Goal: Information Seeking & Learning: Learn about a topic

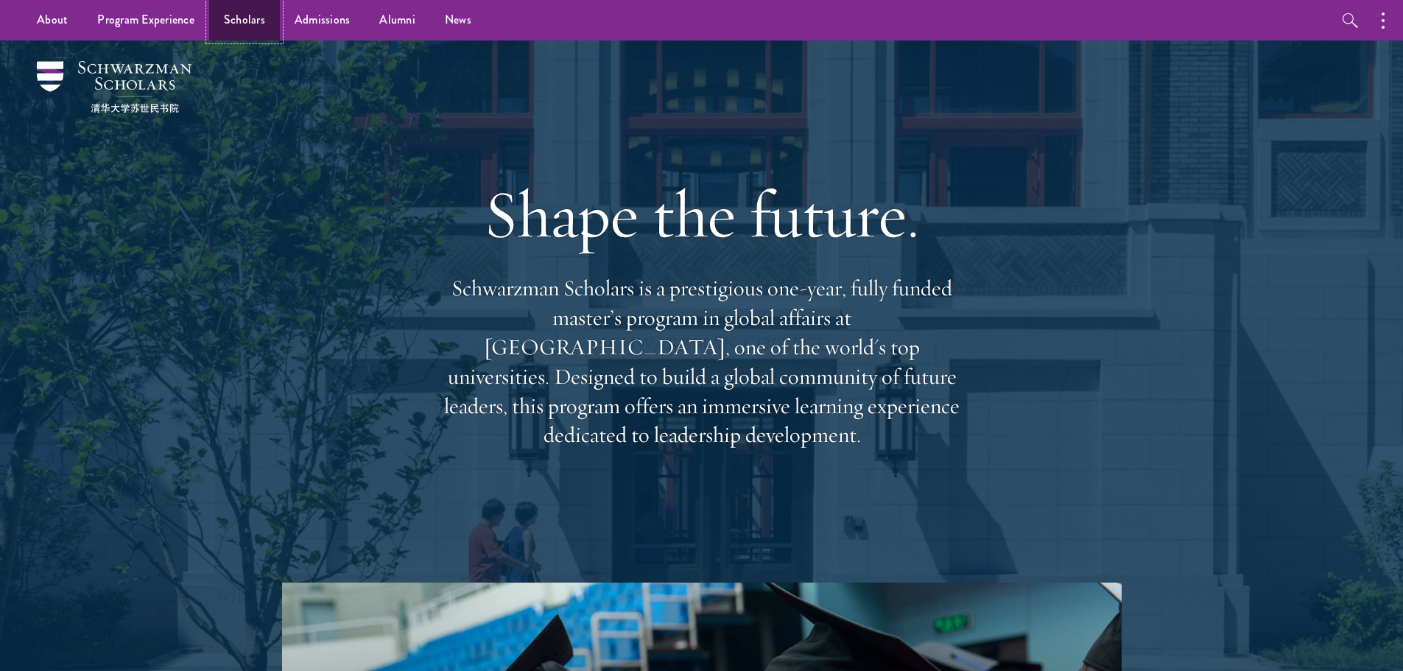
click at [259, 22] on link "Scholars" at bounding box center [244, 20] width 71 height 41
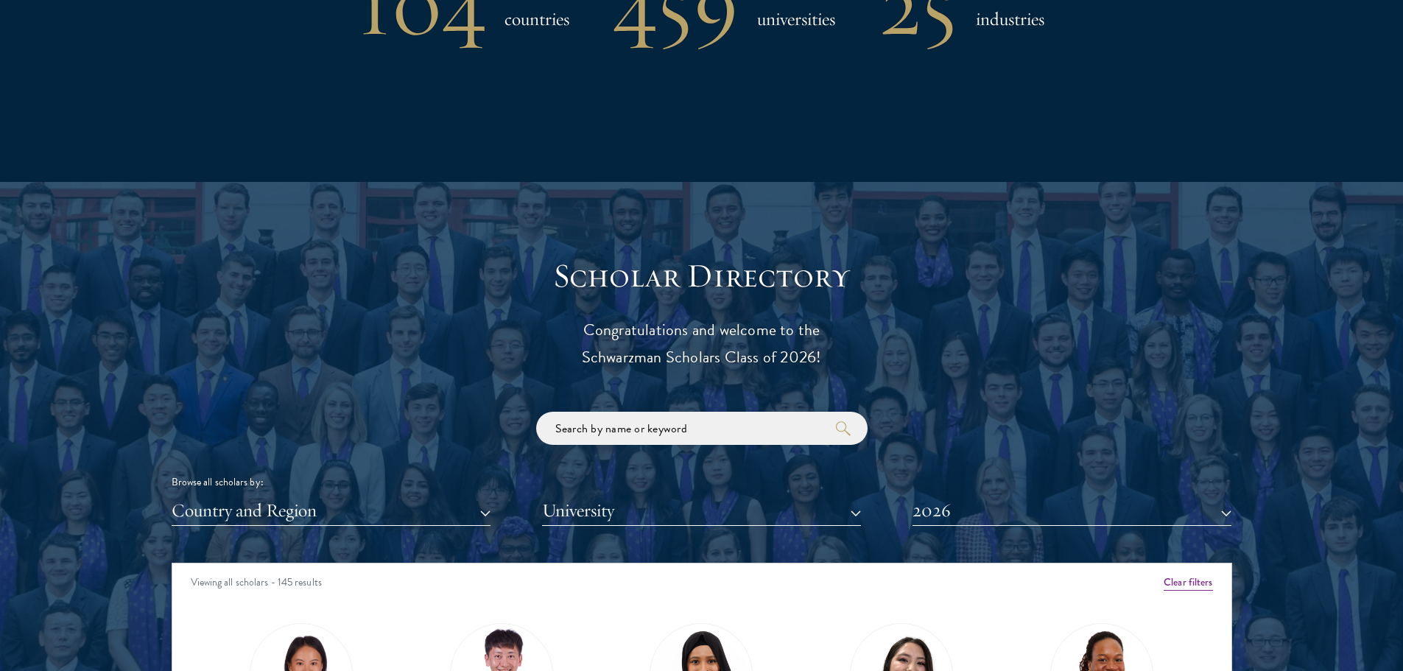
scroll to position [1400, 0]
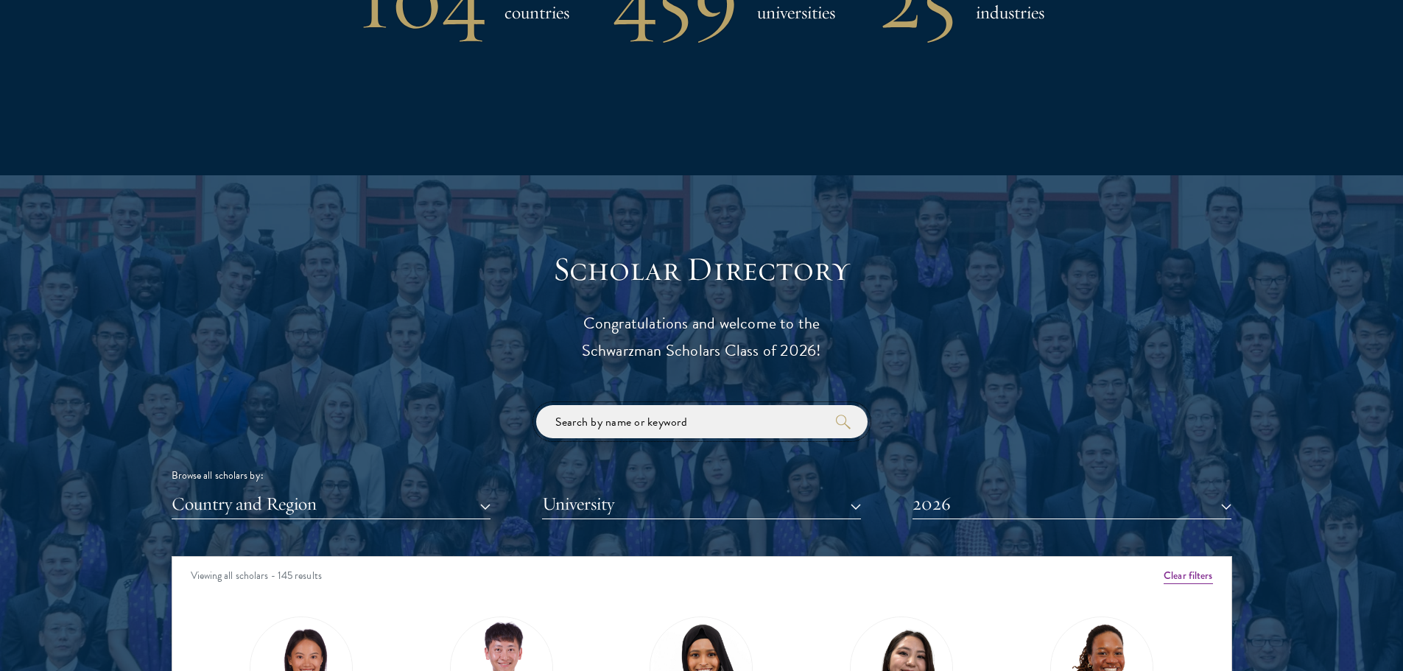
click at [614, 417] on input "search" at bounding box center [702, 421] width 332 height 33
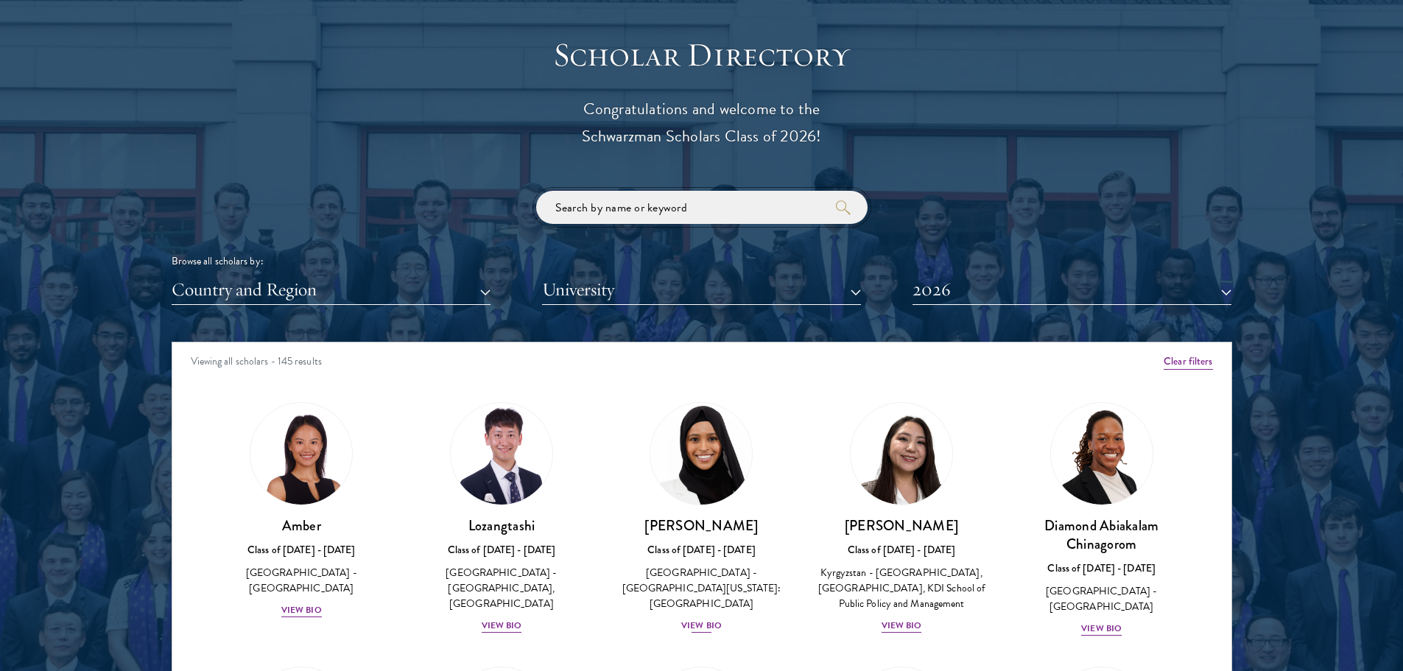
scroll to position [1621, 0]
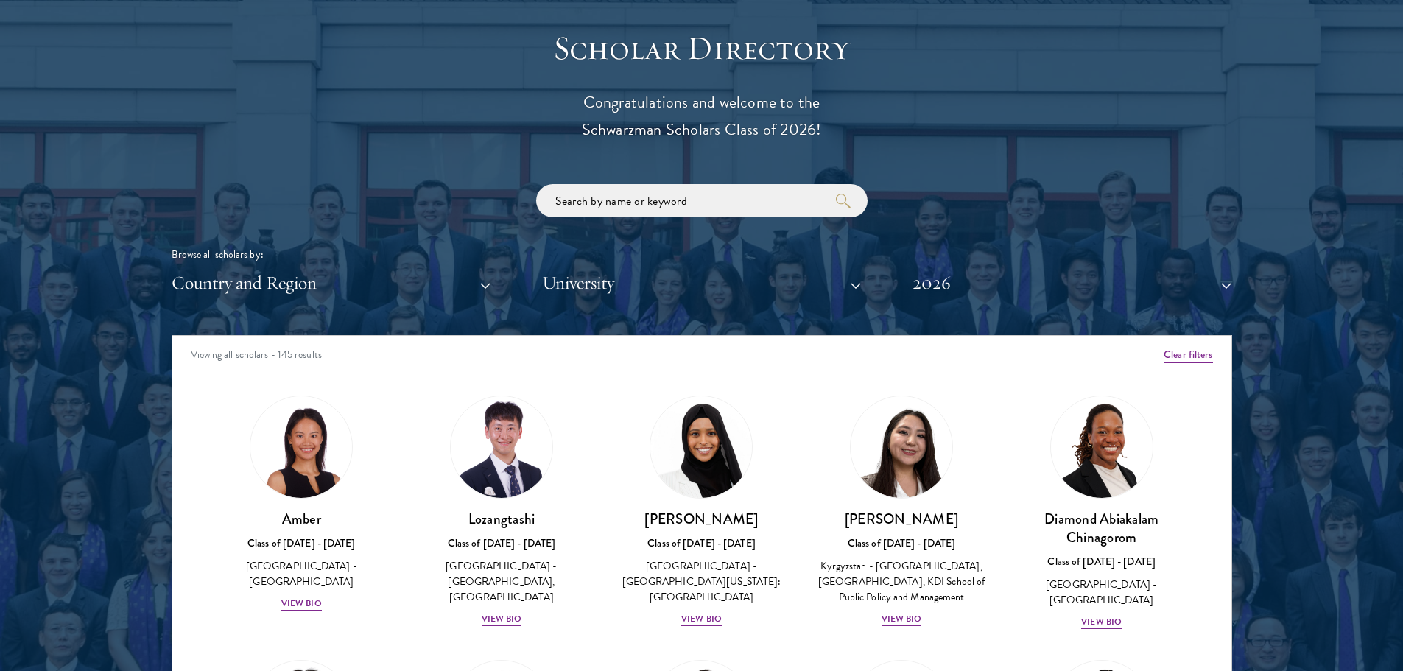
click at [679, 311] on div "Scholar Directory Congratulations and welcome to the Schwarzman Scholars Class …" at bounding box center [702, 402] width 1061 height 749
click at [679, 294] on button "University" at bounding box center [701, 283] width 319 height 30
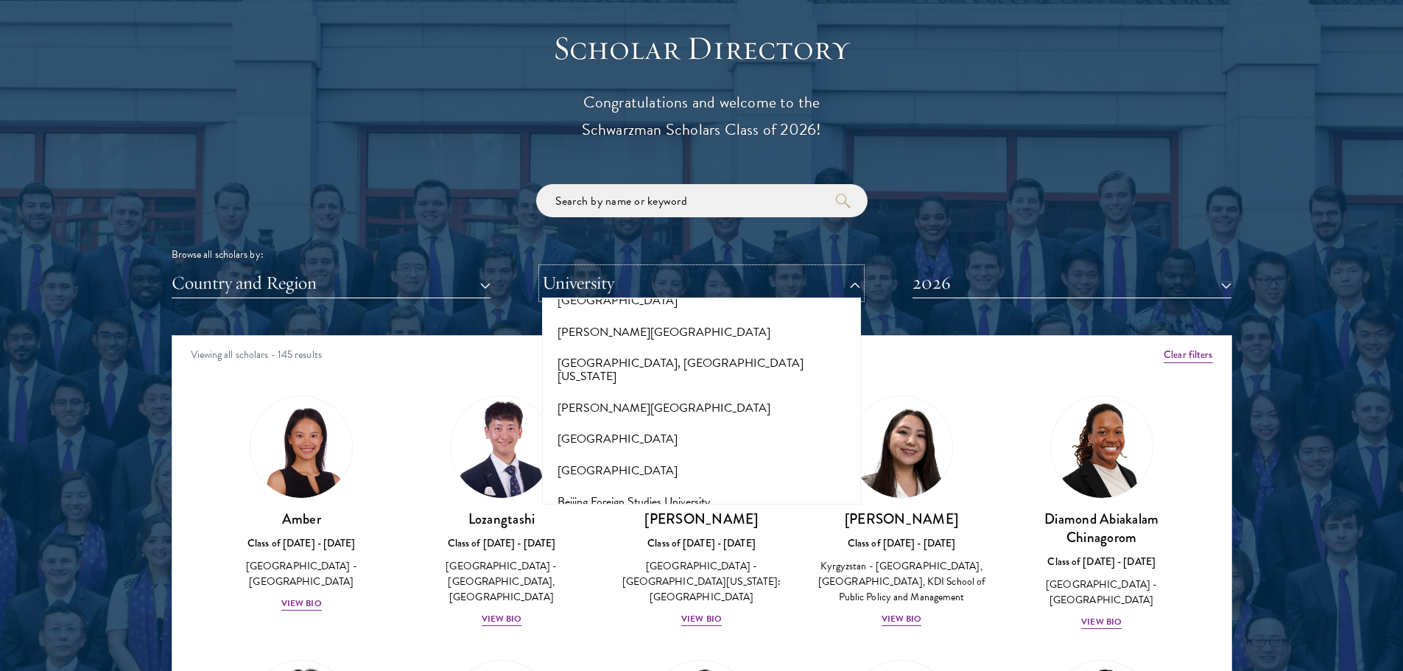
scroll to position [589, 0]
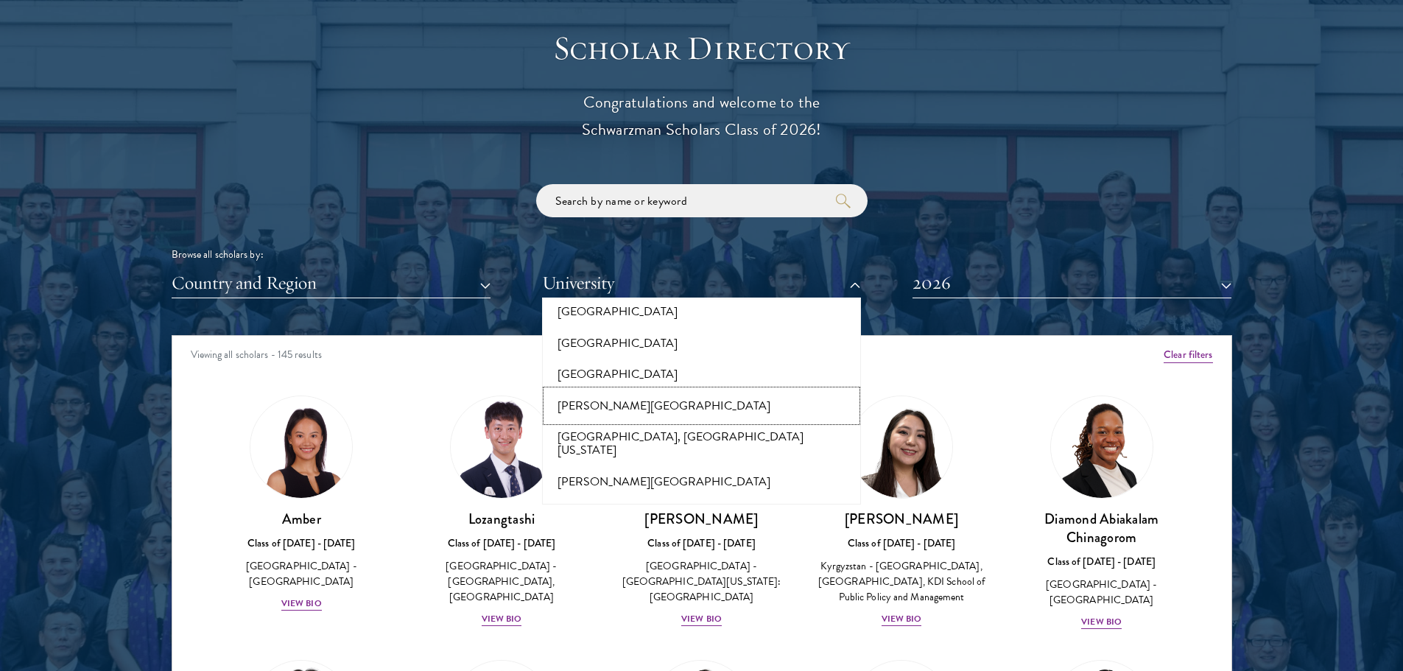
click at [655, 390] on button "[PERSON_NAME][GEOGRAPHIC_DATA]" at bounding box center [702, 405] width 310 height 31
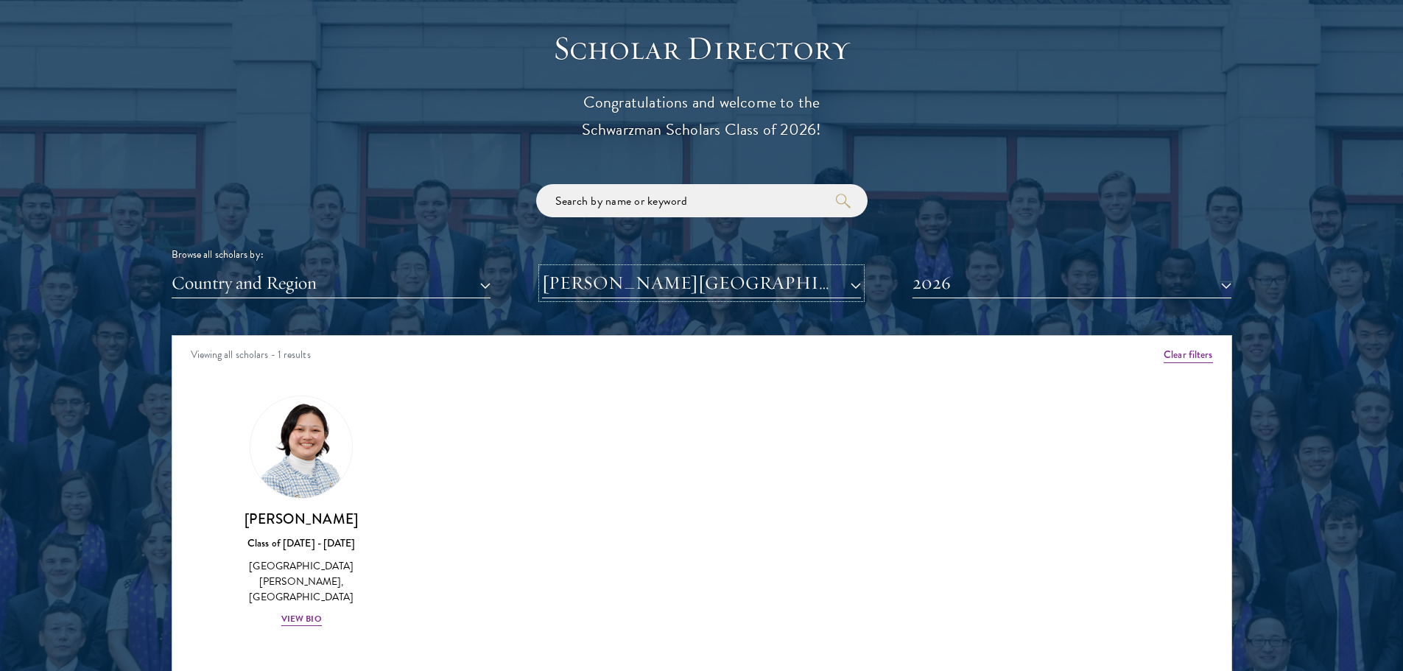
click at [677, 290] on button "[PERSON_NAME][GEOGRAPHIC_DATA]" at bounding box center [701, 283] width 319 height 30
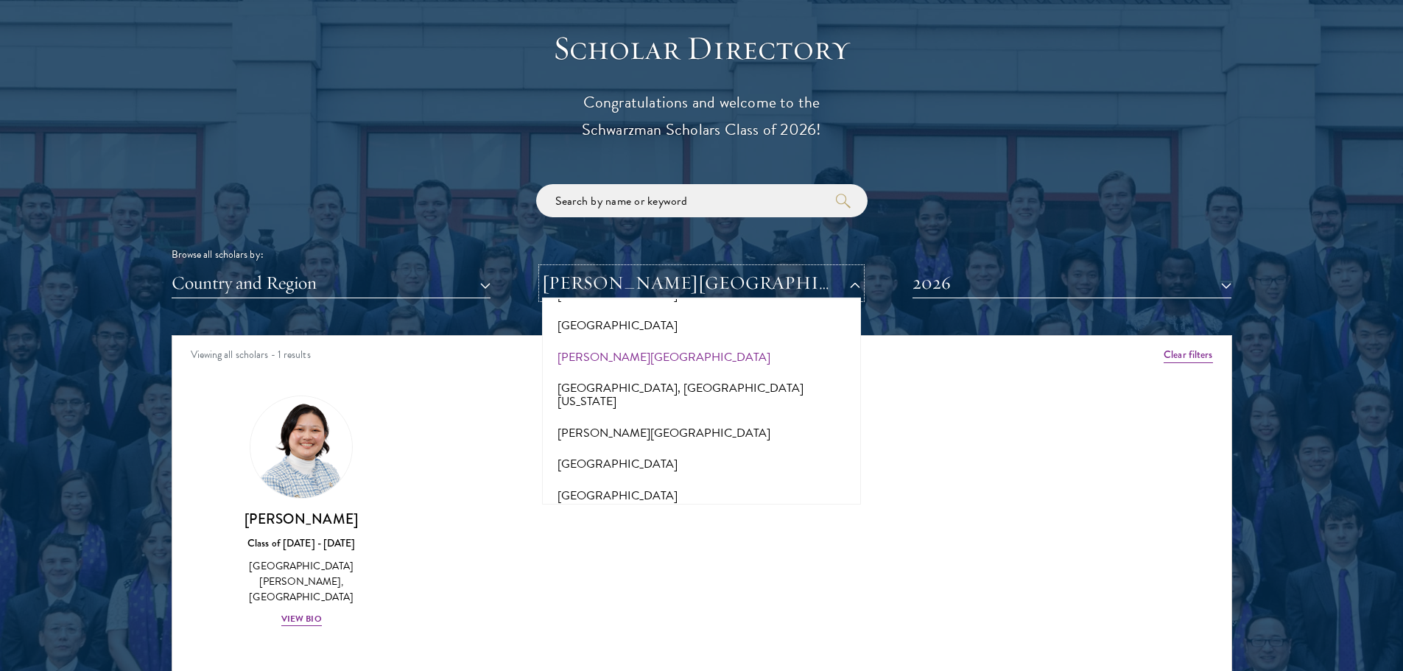
scroll to position [663, 0]
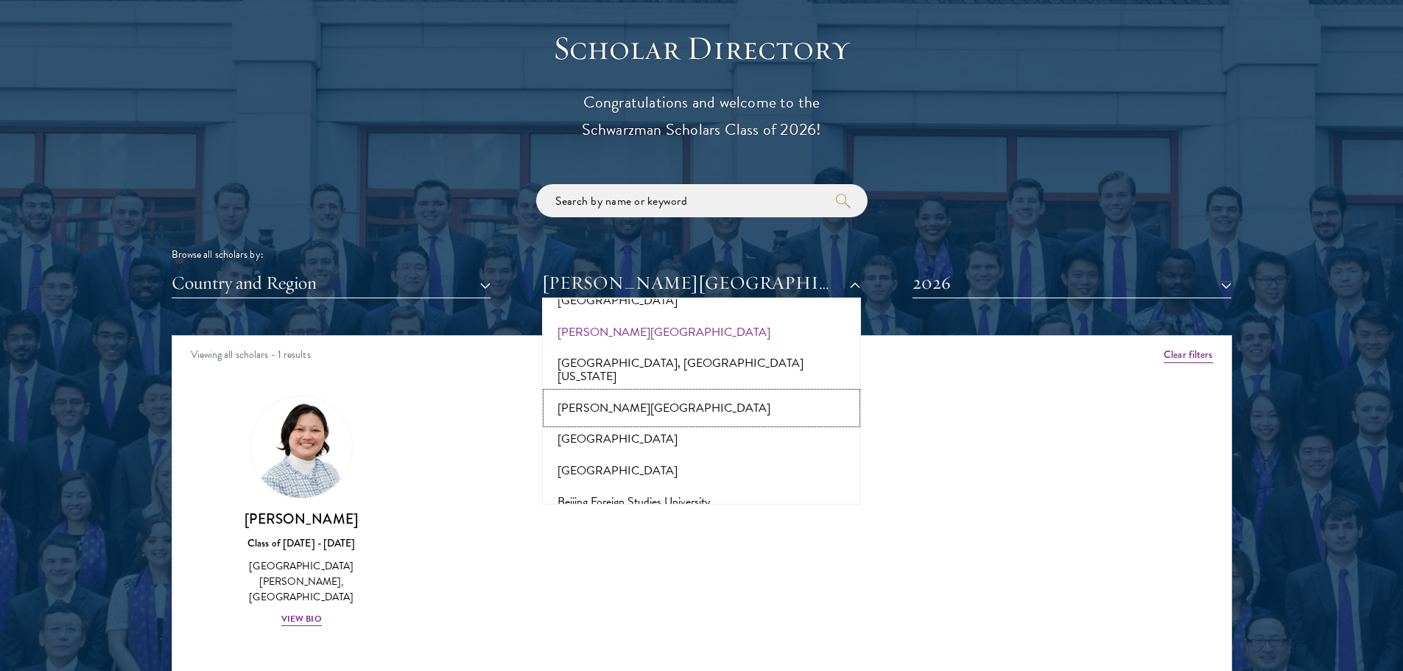
click at [620, 393] on button "[PERSON_NAME][GEOGRAPHIC_DATA]" at bounding box center [702, 408] width 310 height 31
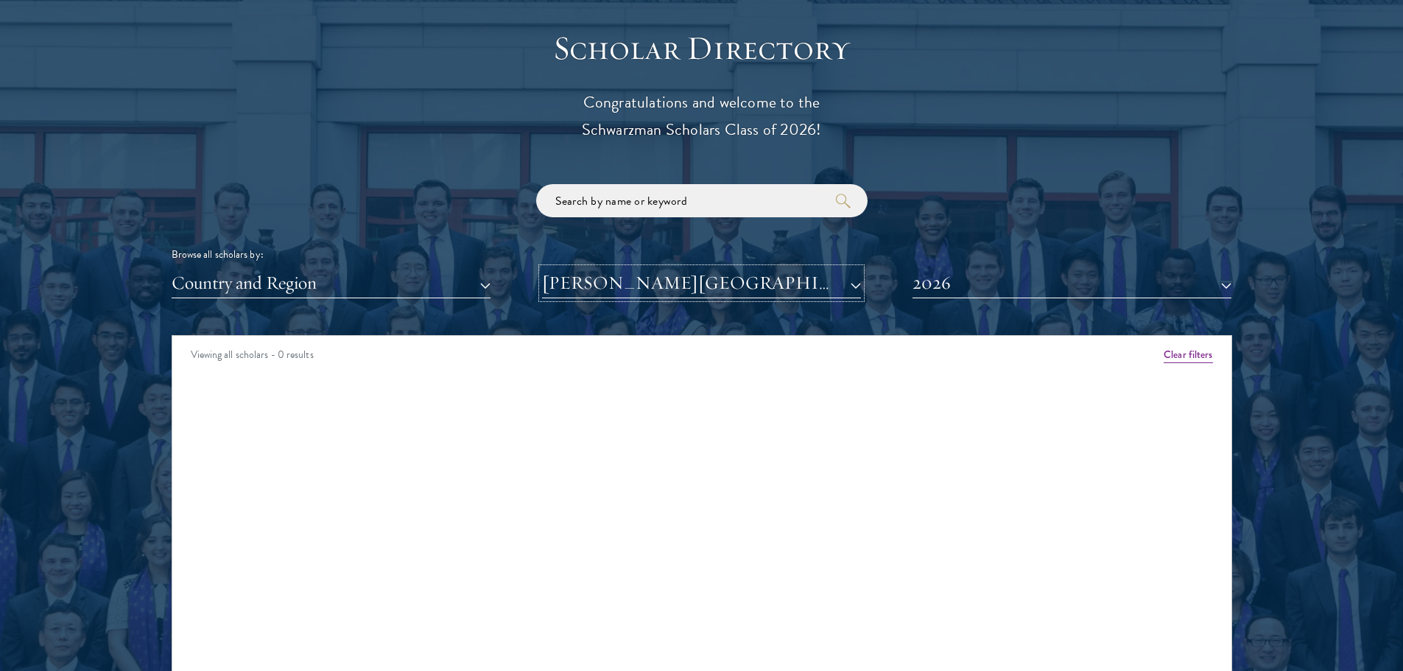
click at [645, 287] on button "[PERSON_NAME][GEOGRAPHIC_DATA]" at bounding box center [701, 283] width 319 height 30
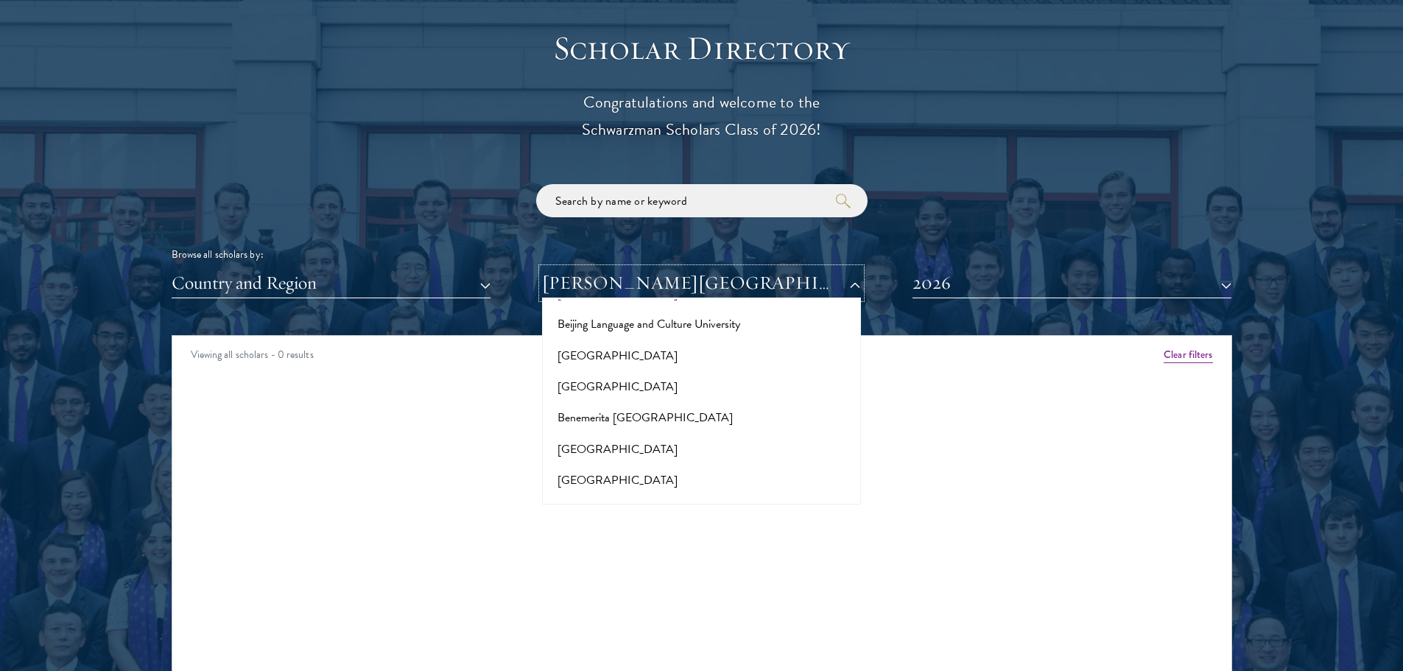
scroll to position [958, 0]
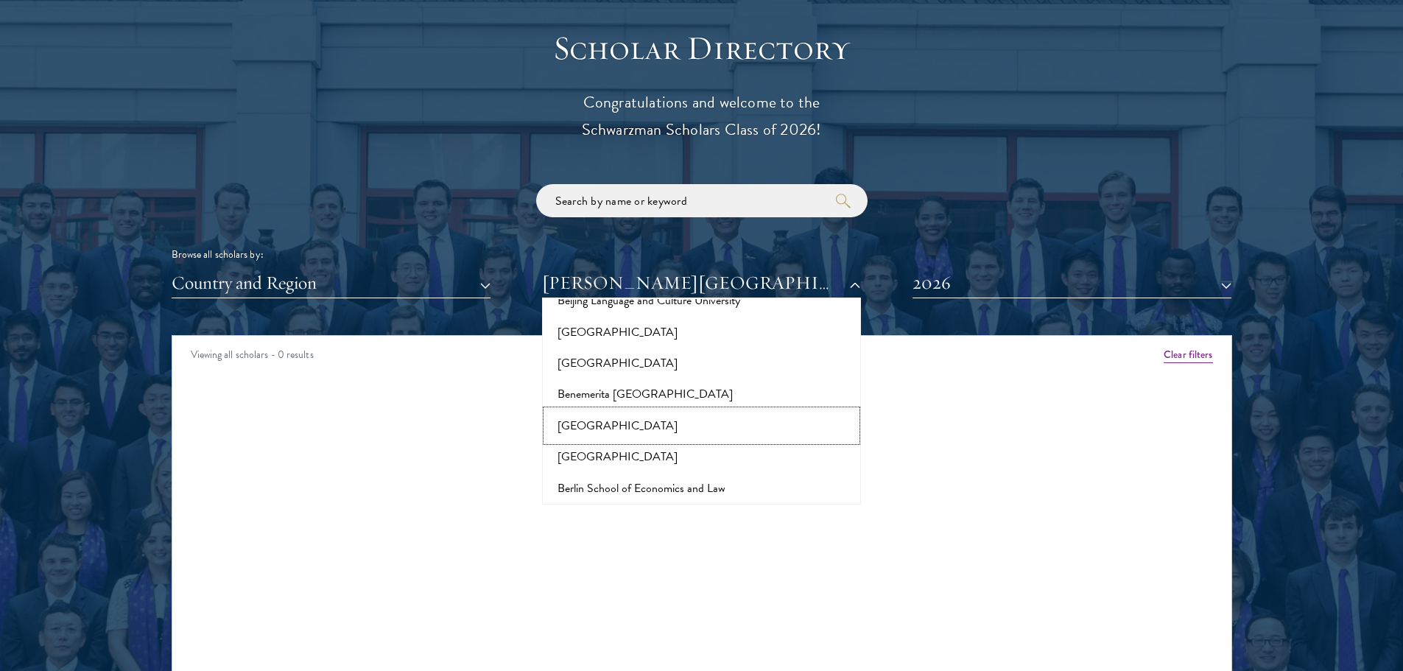
click at [626, 410] on button "[GEOGRAPHIC_DATA]" at bounding box center [702, 425] width 310 height 31
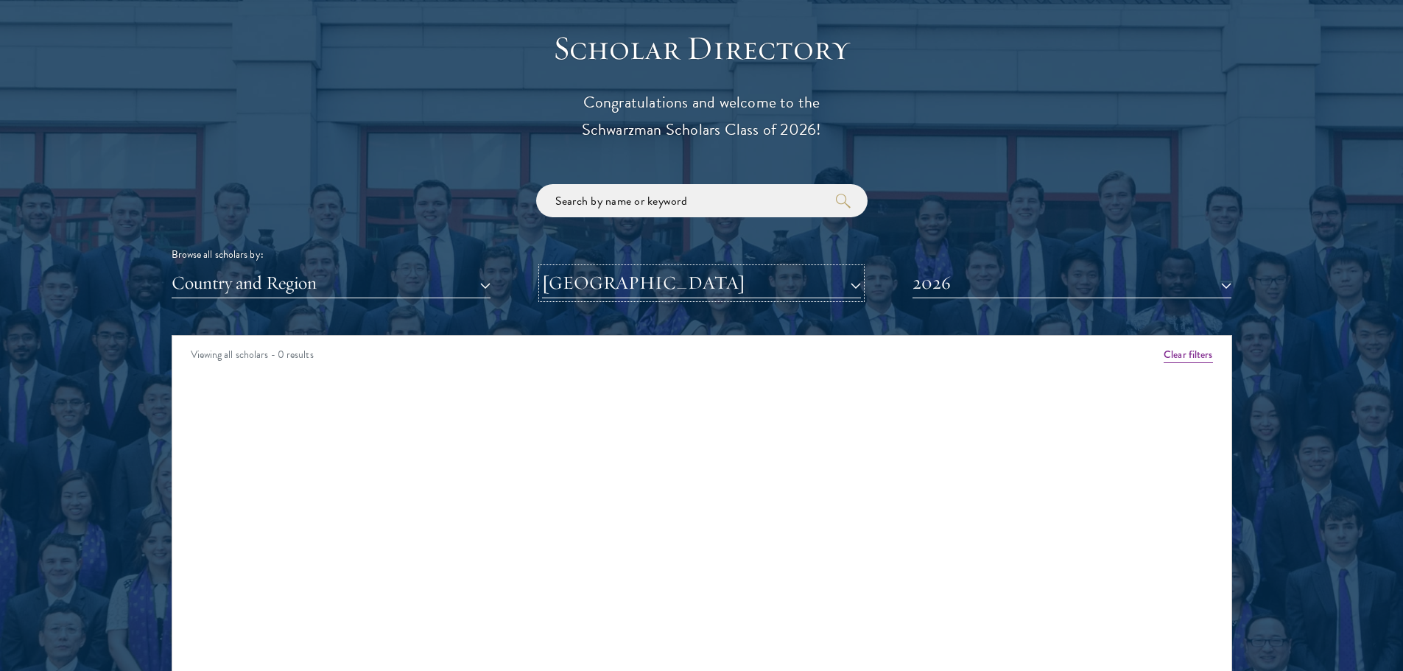
click at [637, 284] on button "[GEOGRAPHIC_DATA]" at bounding box center [701, 283] width 319 height 30
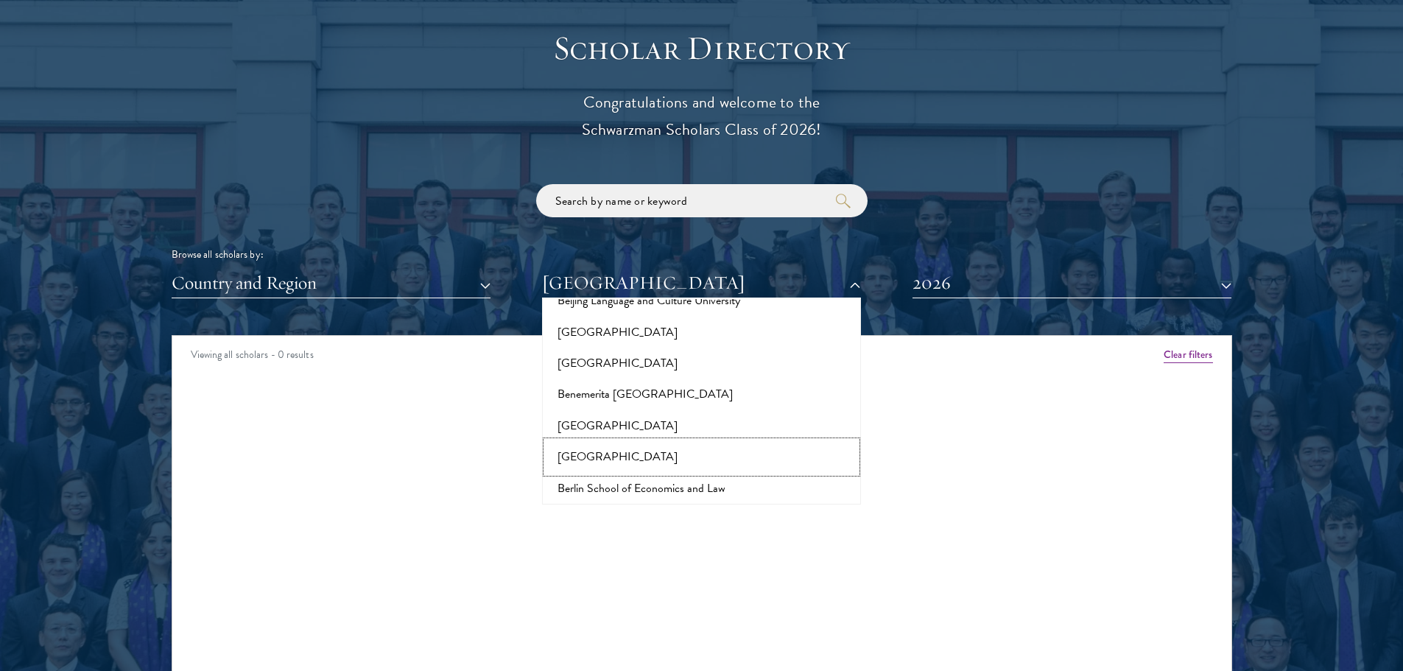
click at [631, 441] on button "[GEOGRAPHIC_DATA]" at bounding box center [702, 456] width 310 height 31
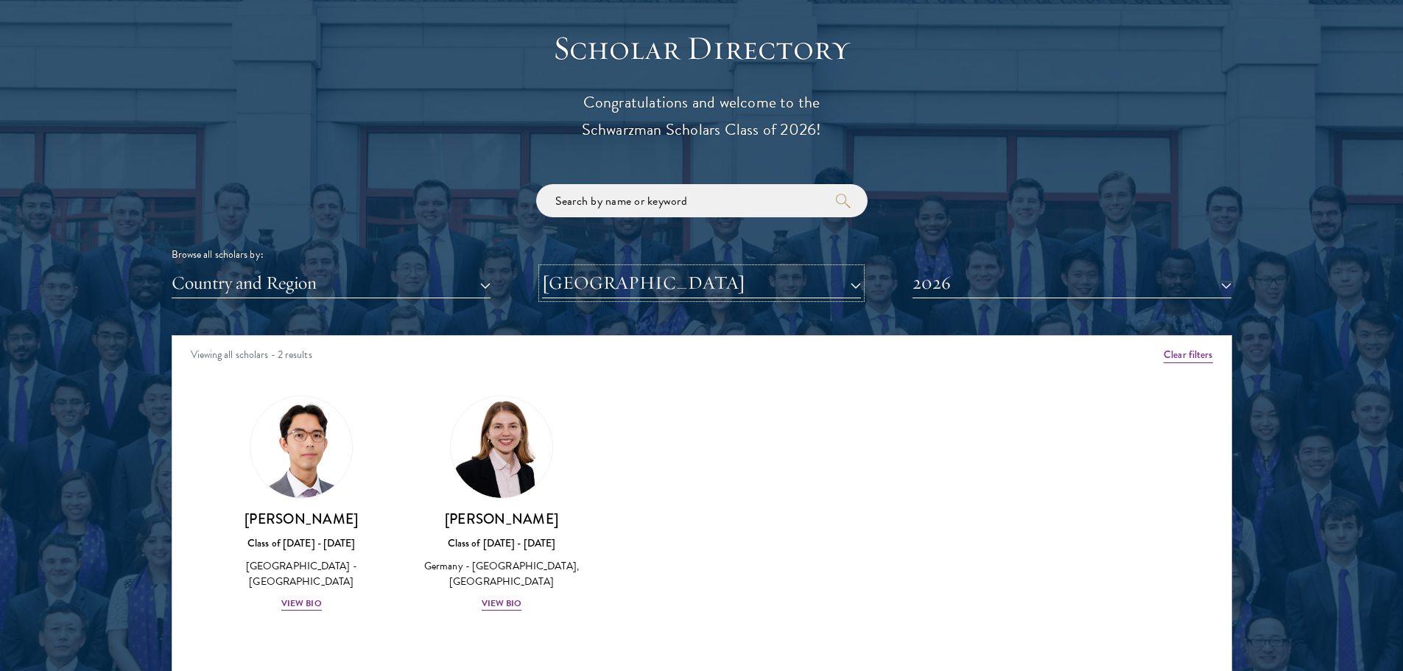
click at [642, 295] on button "[GEOGRAPHIC_DATA]" at bounding box center [701, 283] width 319 height 30
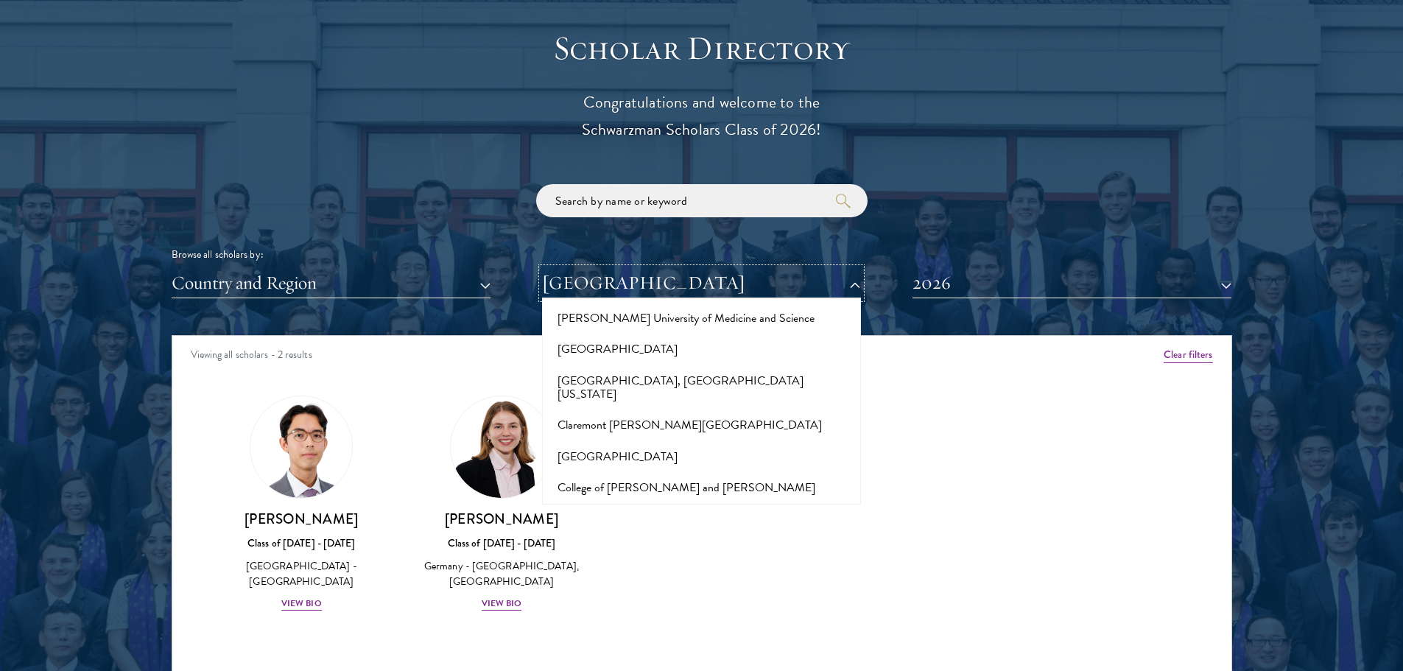
scroll to position [1989, 0]
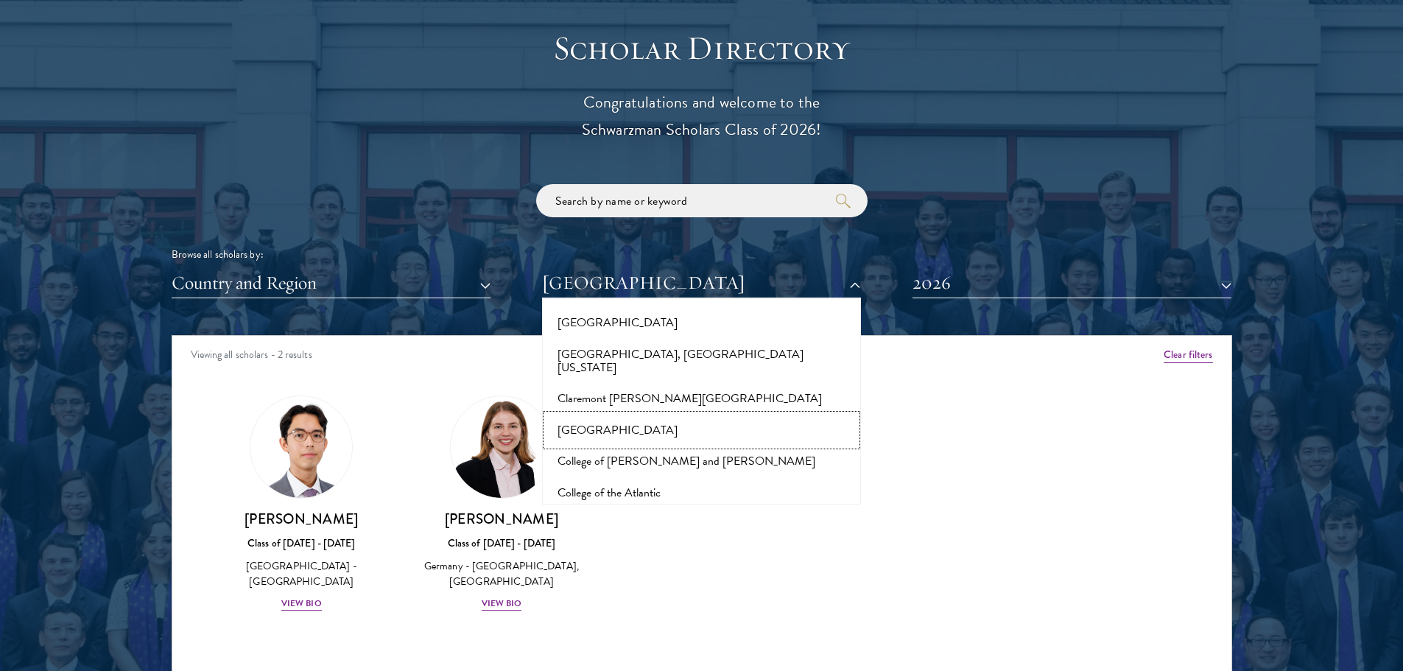
click at [631, 415] on button "[GEOGRAPHIC_DATA]" at bounding box center [702, 430] width 310 height 31
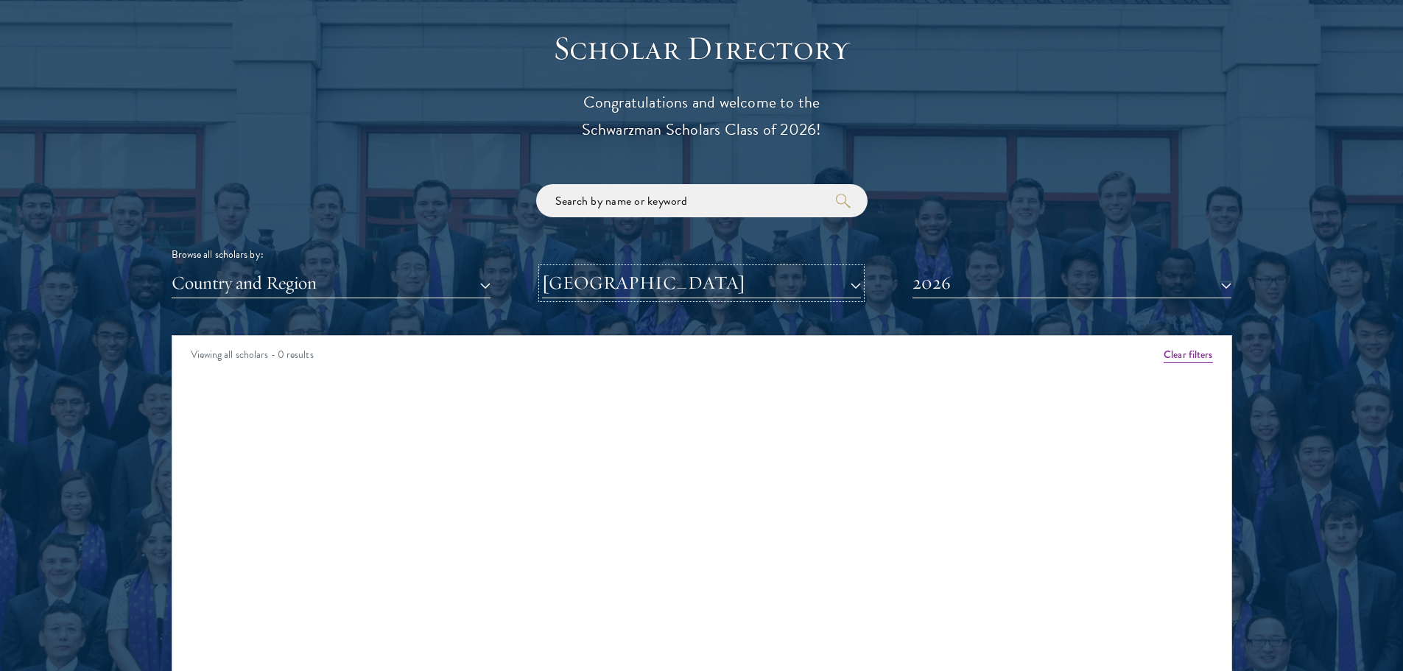
click at [665, 287] on button "[GEOGRAPHIC_DATA]" at bounding box center [701, 283] width 319 height 30
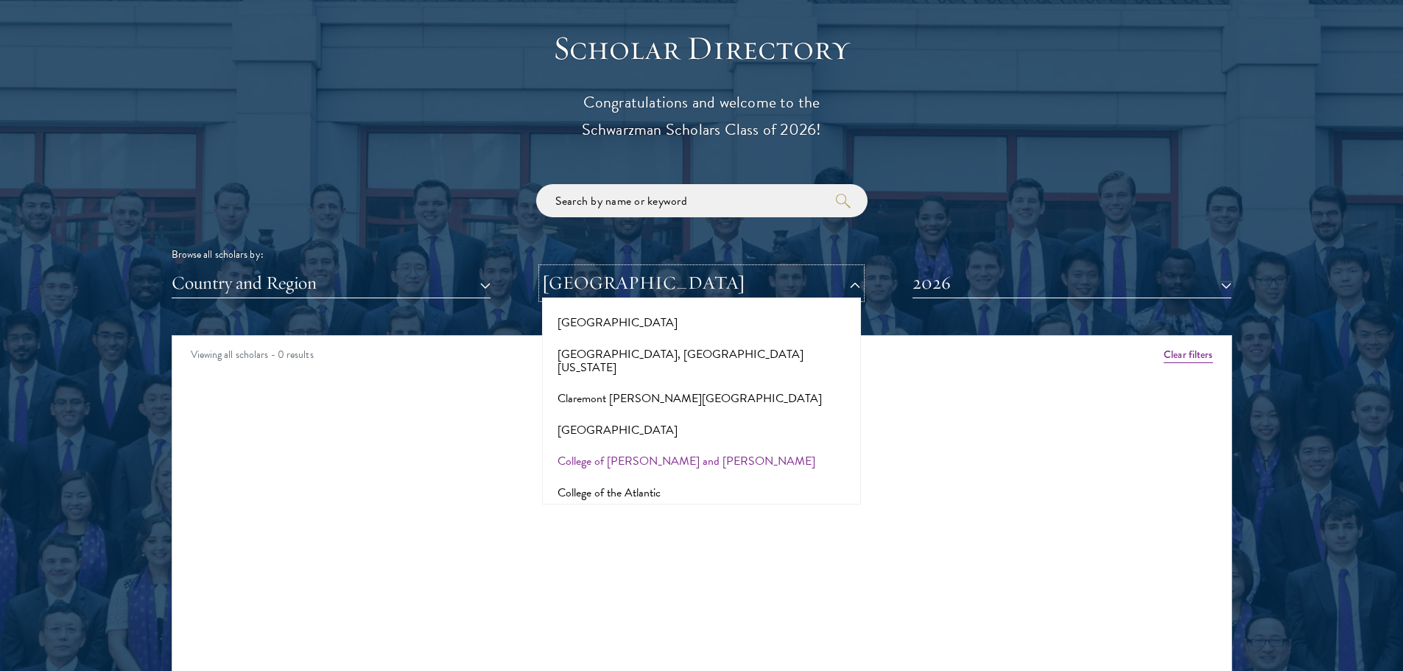
scroll to position [2063, 0]
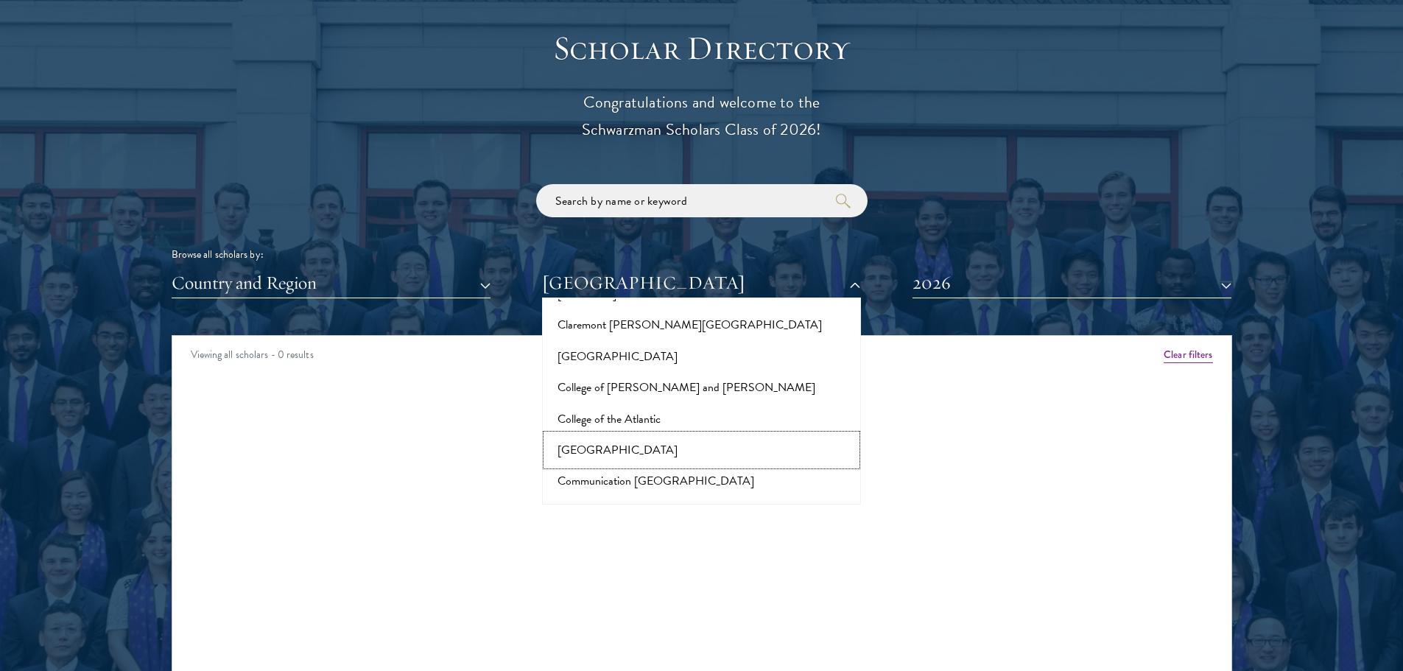
click at [628, 435] on button "[GEOGRAPHIC_DATA]" at bounding box center [702, 450] width 310 height 31
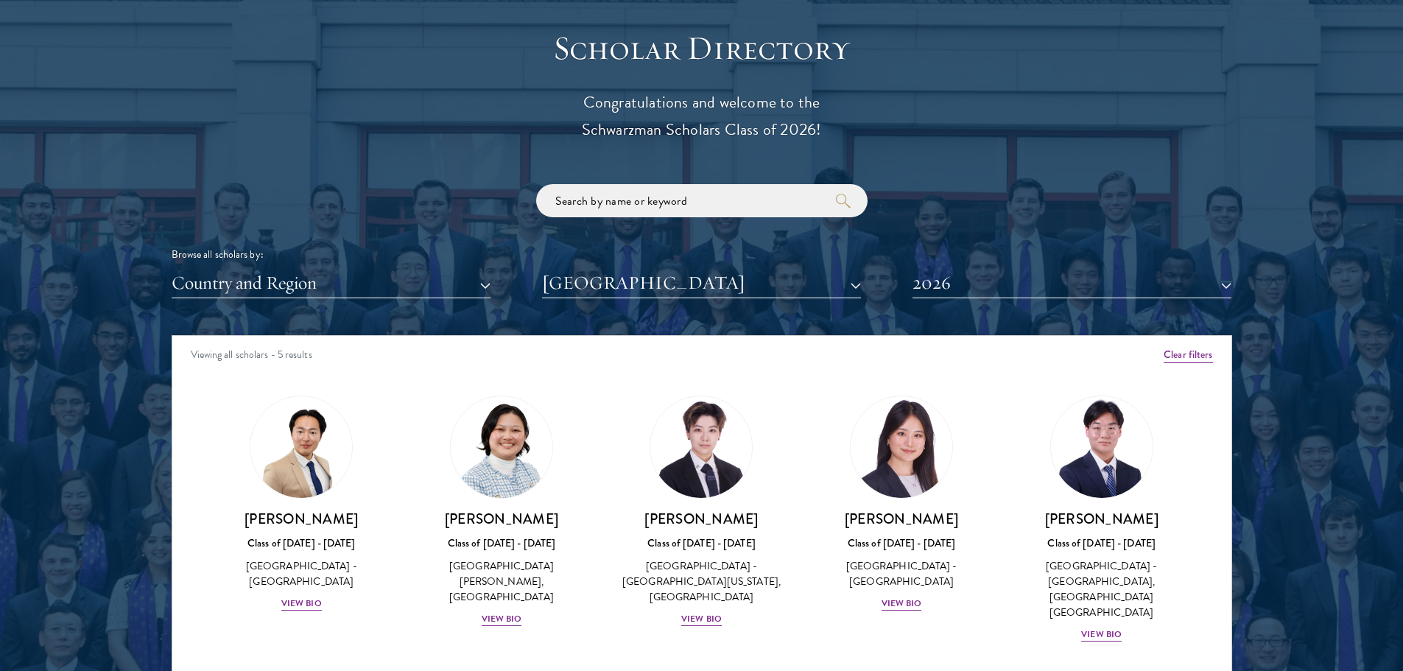
scroll to position [1694, 0]
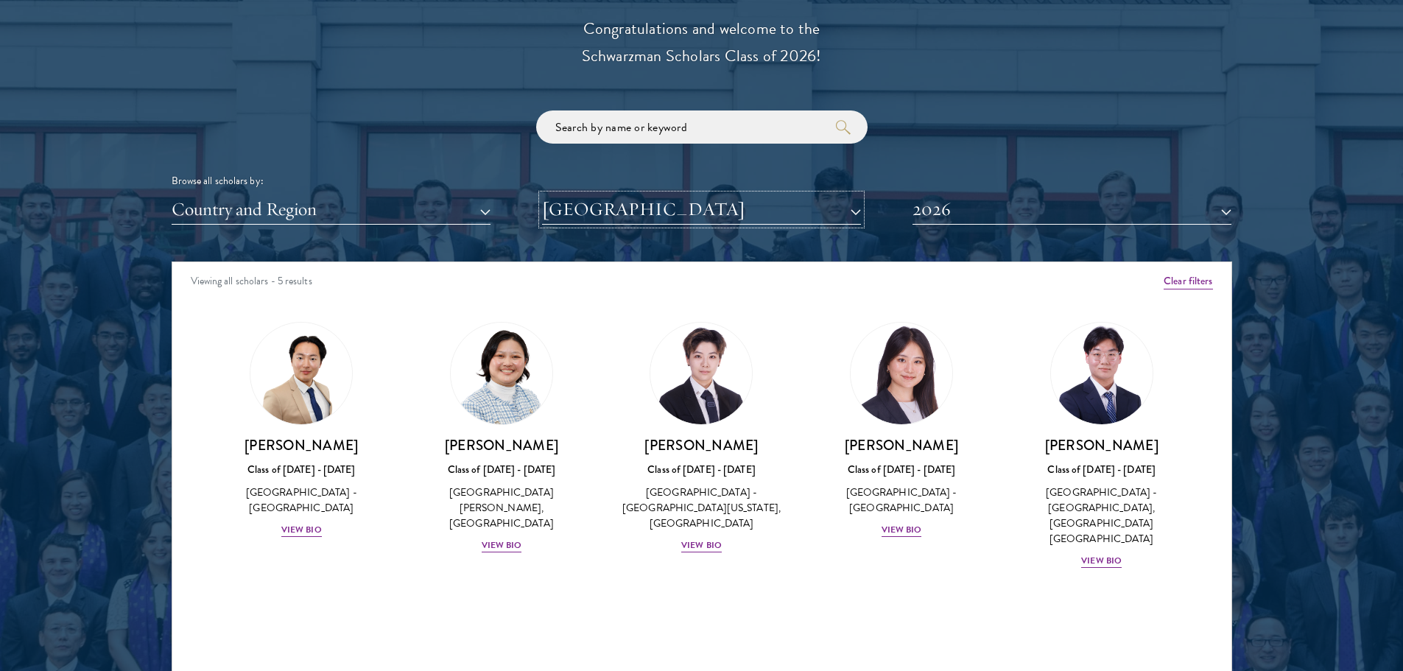
click at [690, 221] on button "[GEOGRAPHIC_DATA]" at bounding box center [701, 209] width 319 height 30
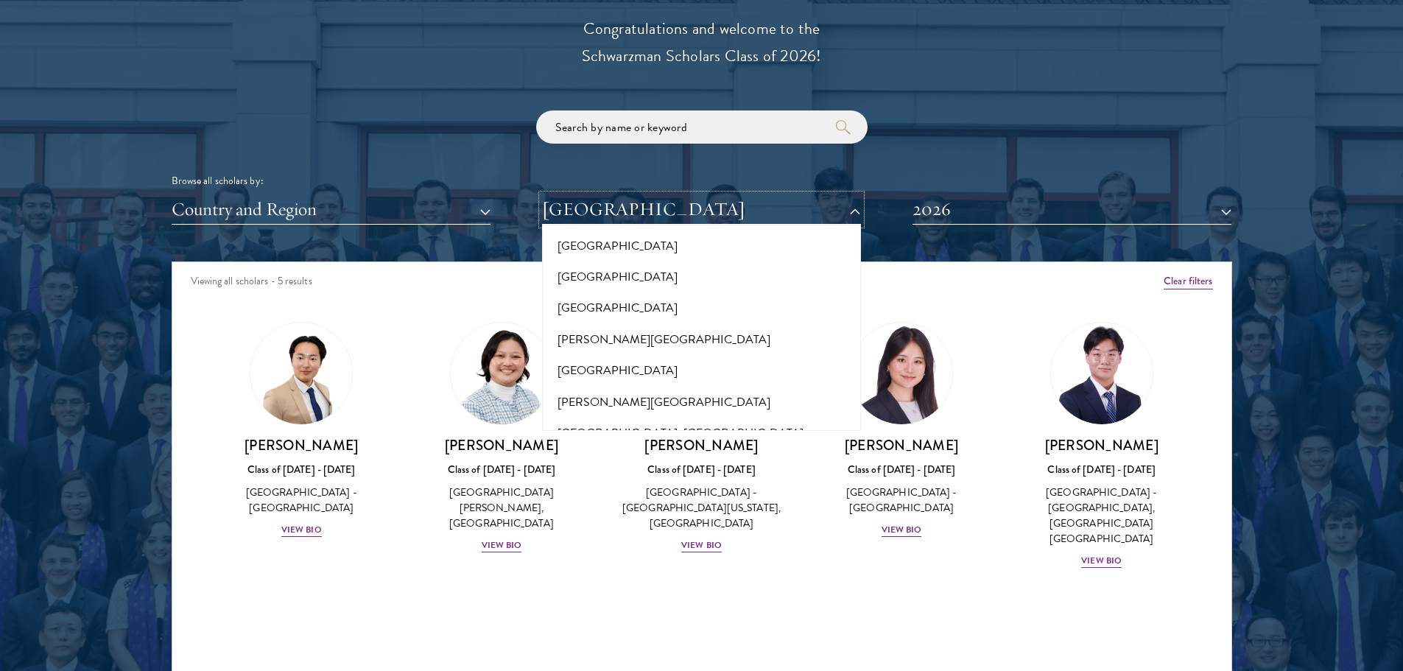
scroll to position [3905, 0]
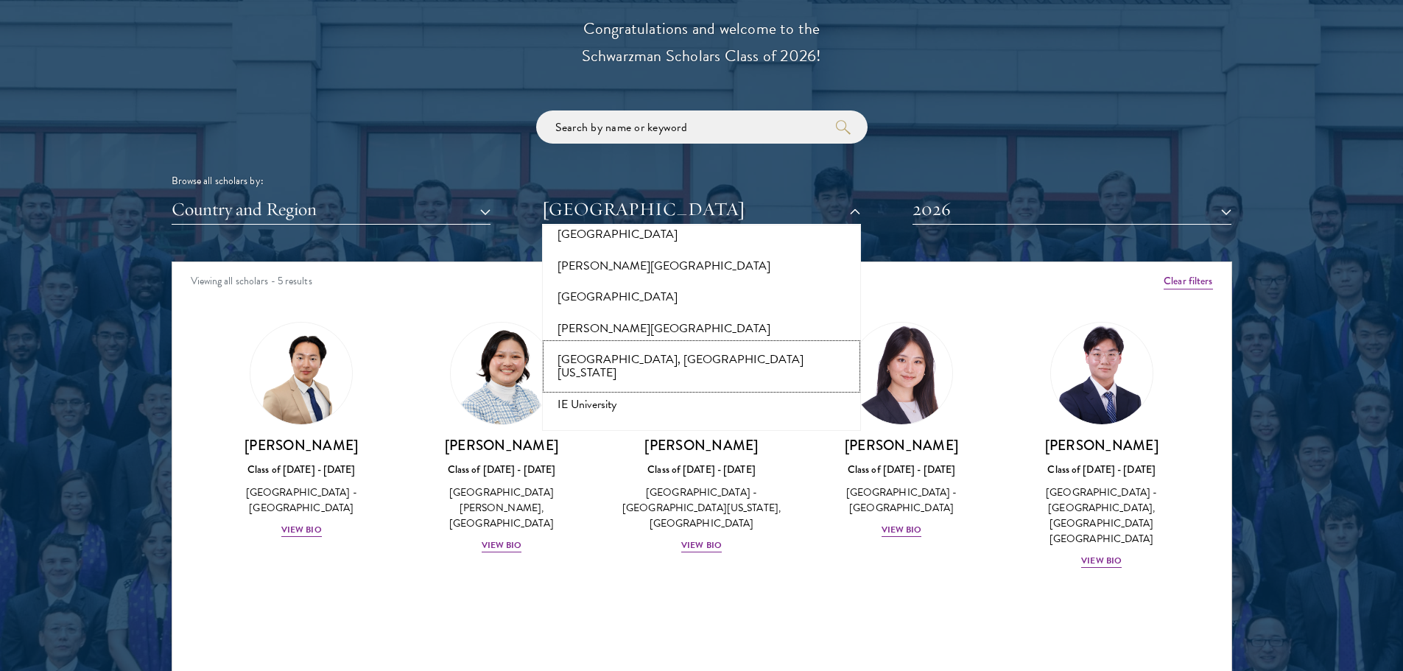
click at [676, 344] on button "[GEOGRAPHIC_DATA], [GEOGRAPHIC_DATA][US_STATE]" at bounding box center [702, 366] width 310 height 45
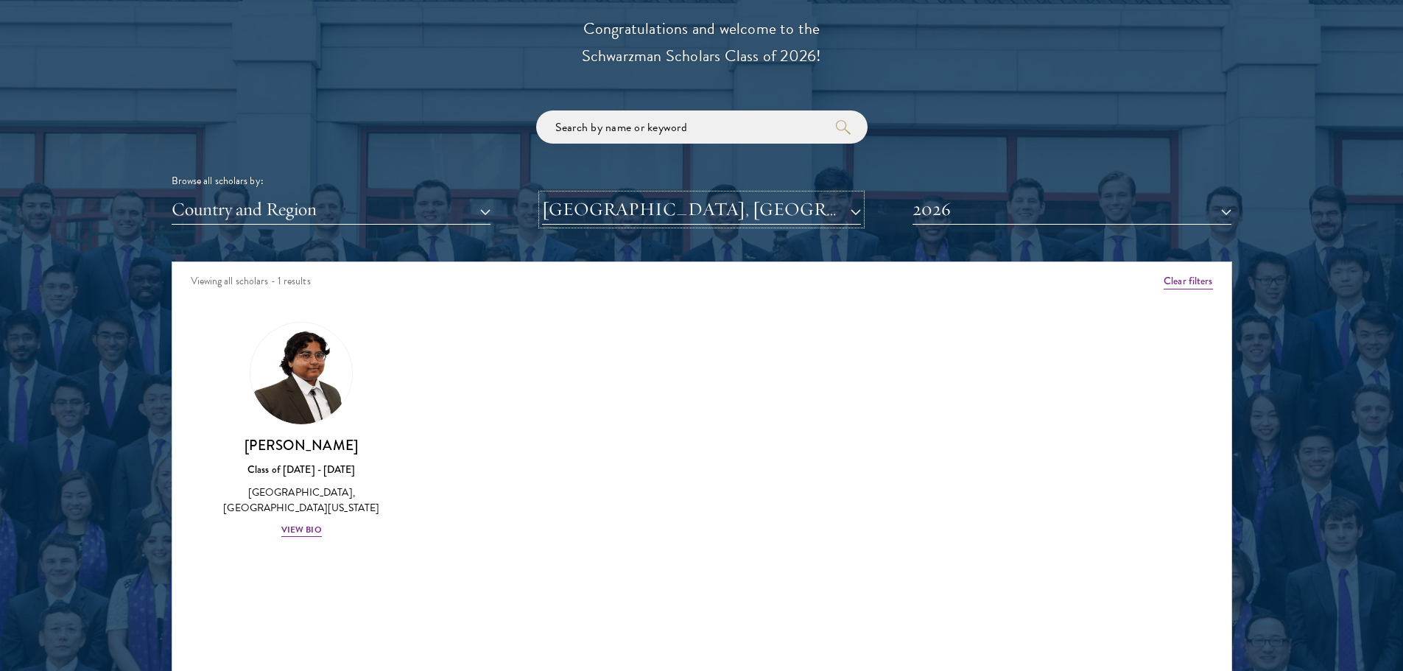
click at [690, 219] on button "[GEOGRAPHIC_DATA], [GEOGRAPHIC_DATA][US_STATE]" at bounding box center [701, 209] width 319 height 30
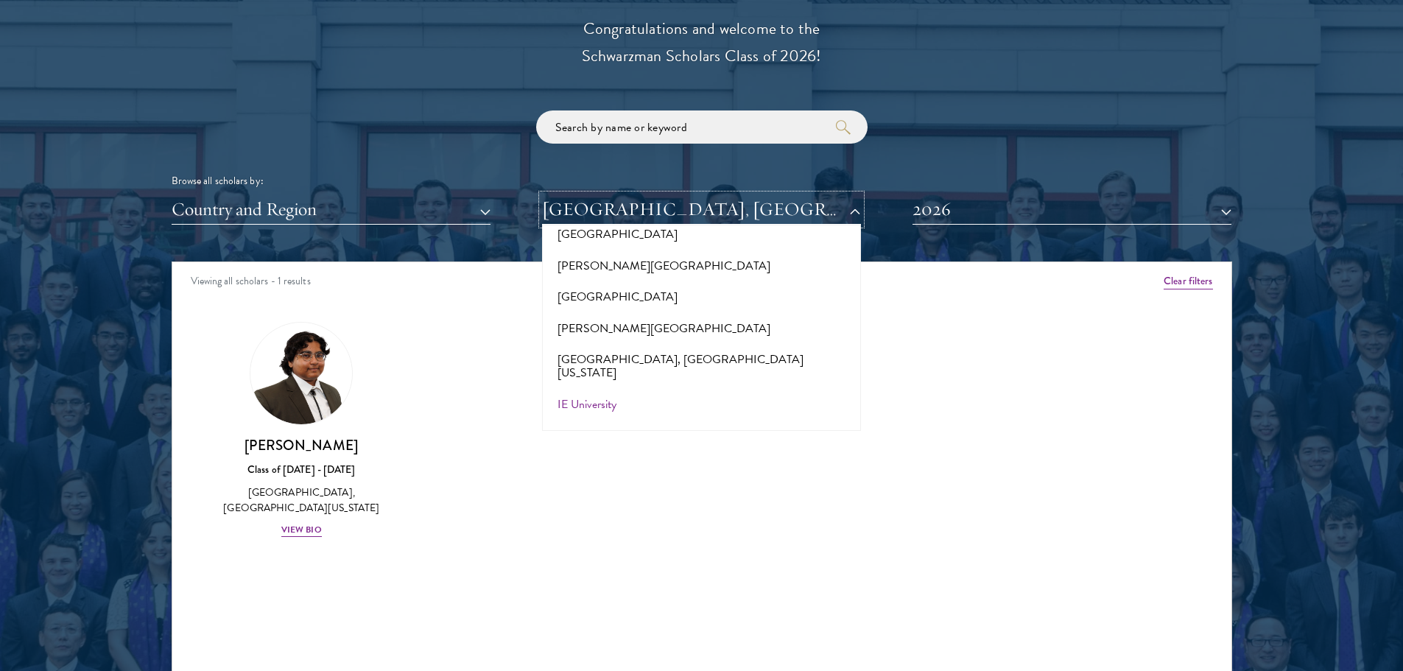
scroll to position [3978, 0]
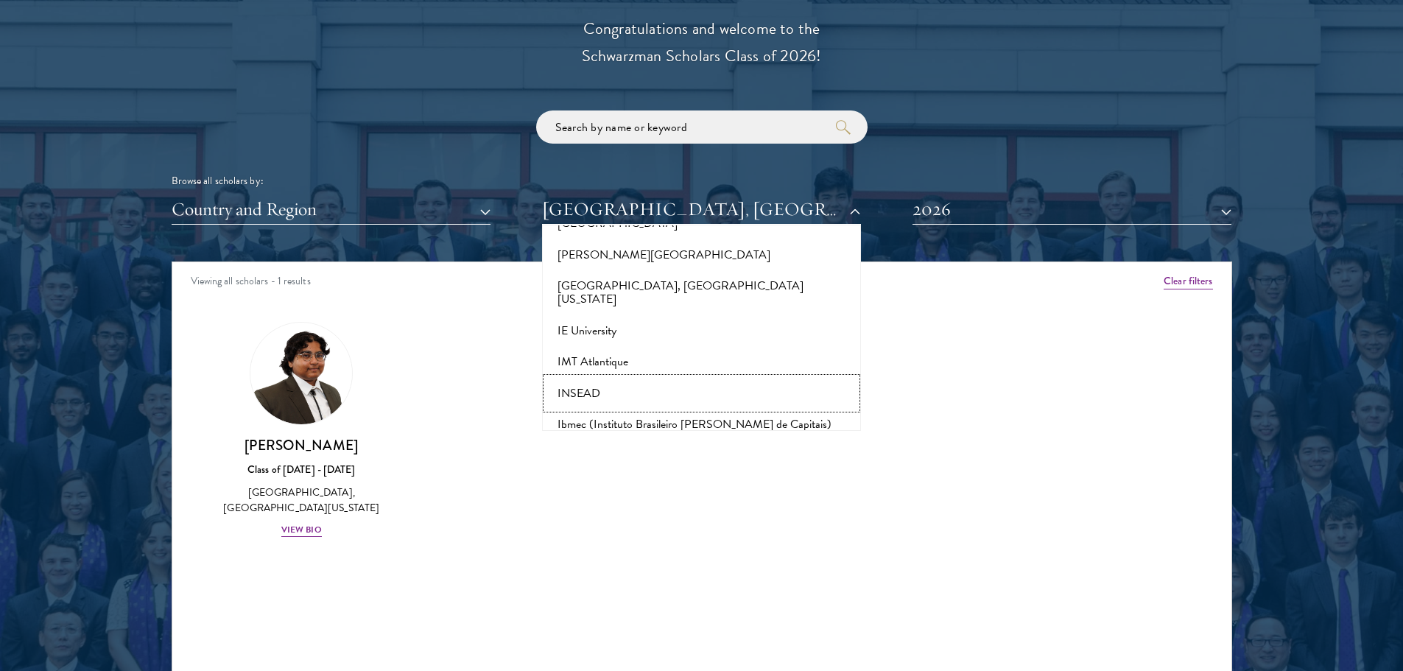
click at [687, 378] on button "INSEAD" at bounding box center [702, 393] width 310 height 31
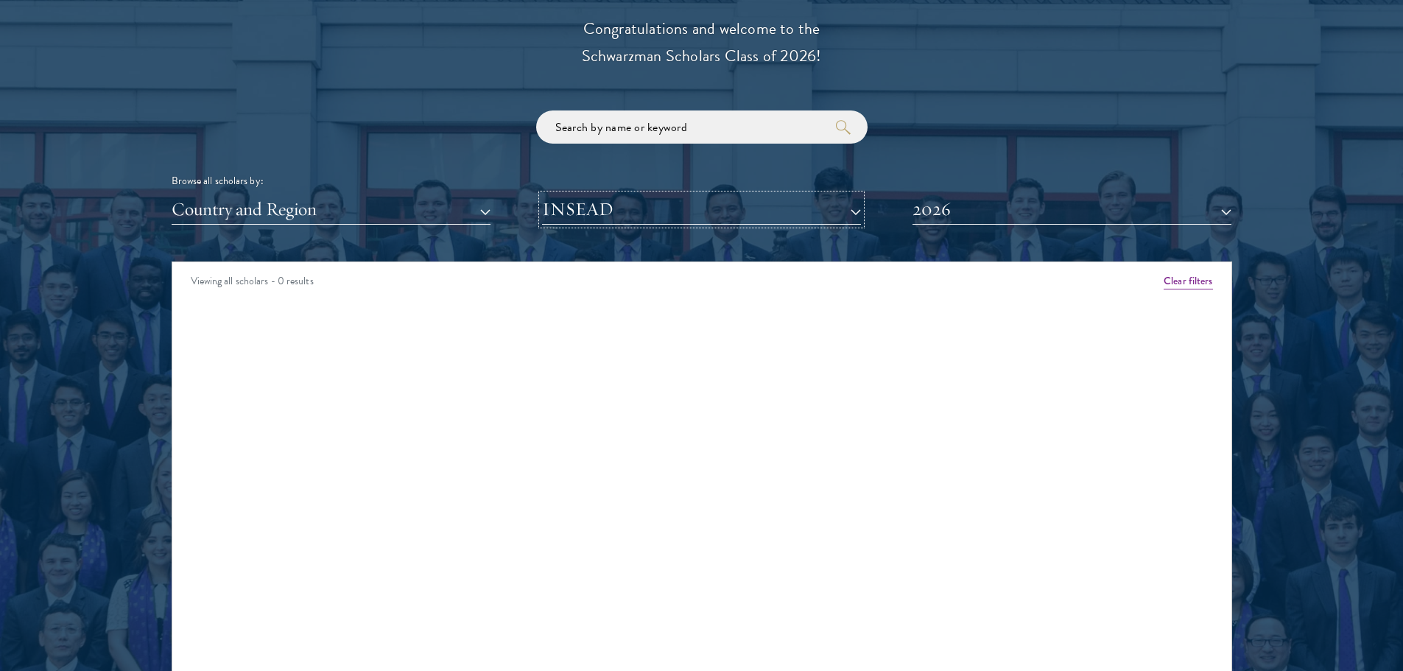
click at [695, 217] on button "INSEAD" at bounding box center [701, 209] width 319 height 30
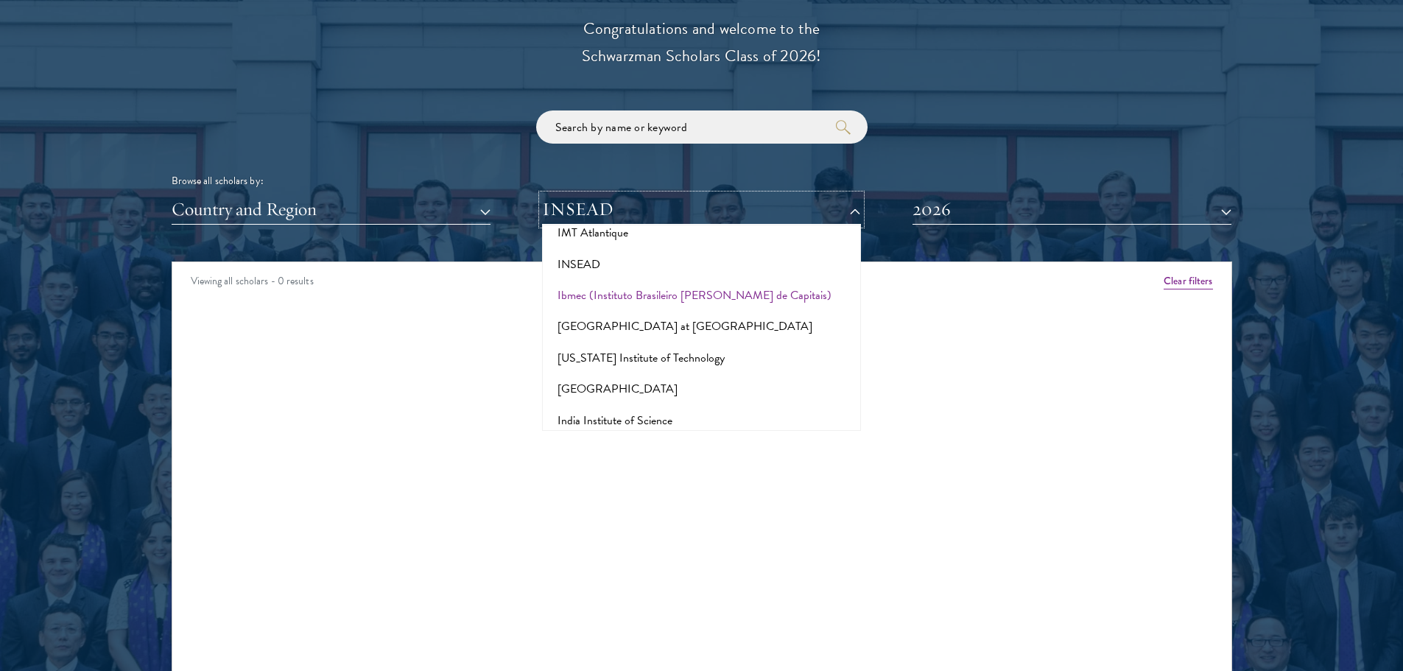
scroll to position [4126, 0]
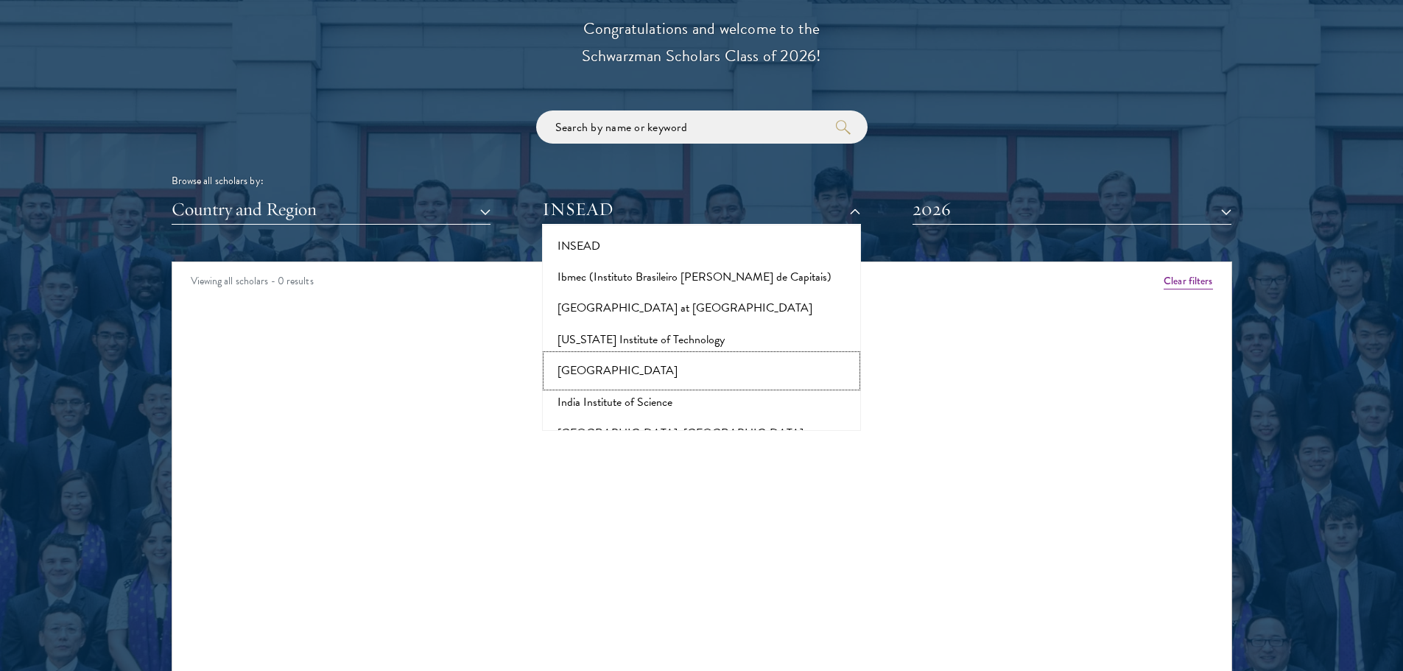
click at [681, 355] on button "[GEOGRAPHIC_DATA]" at bounding box center [702, 370] width 310 height 31
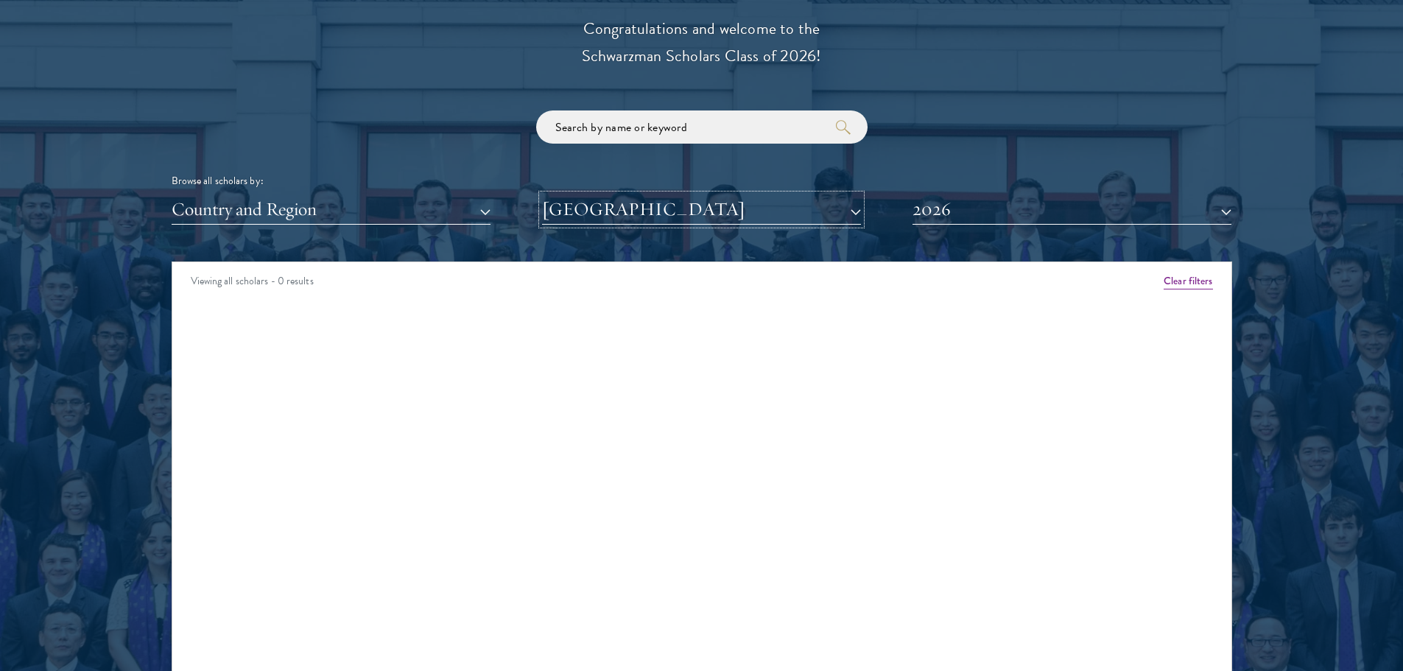
click at [701, 211] on button "[GEOGRAPHIC_DATA]" at bounding box center [701, 209] width 319 height 30
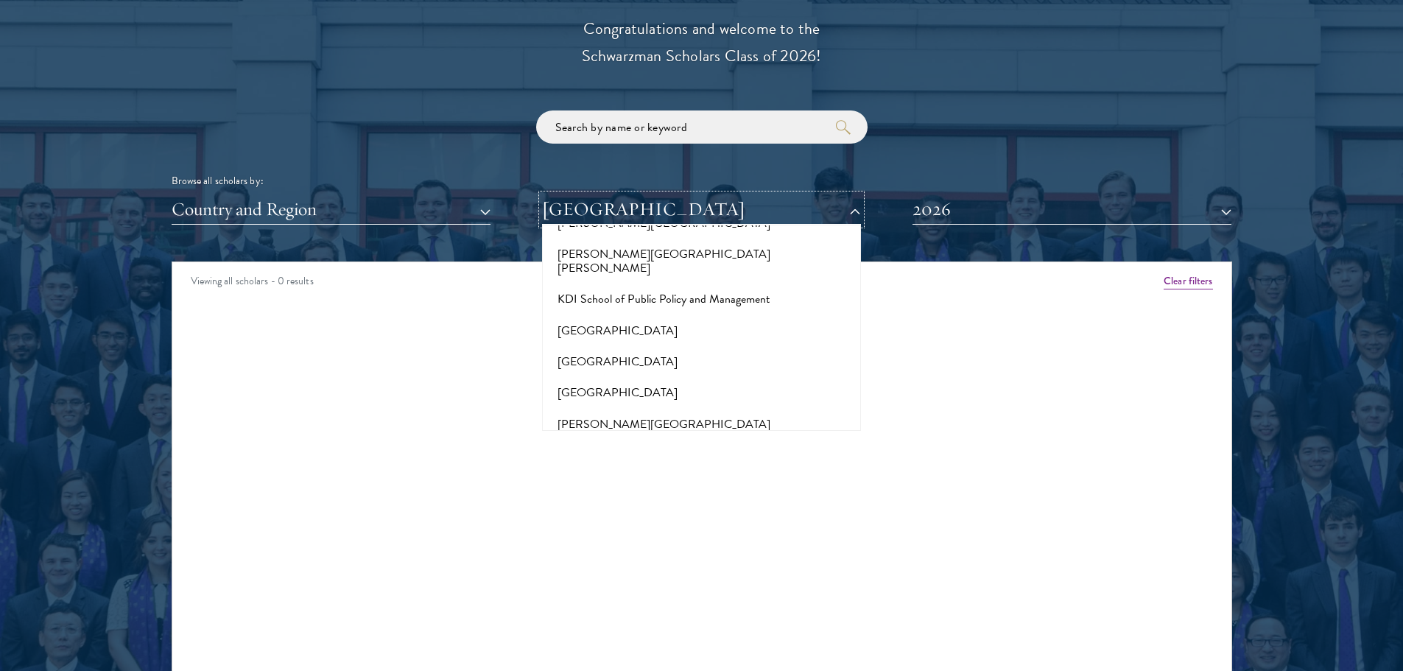
scroll to position [4641, 0]
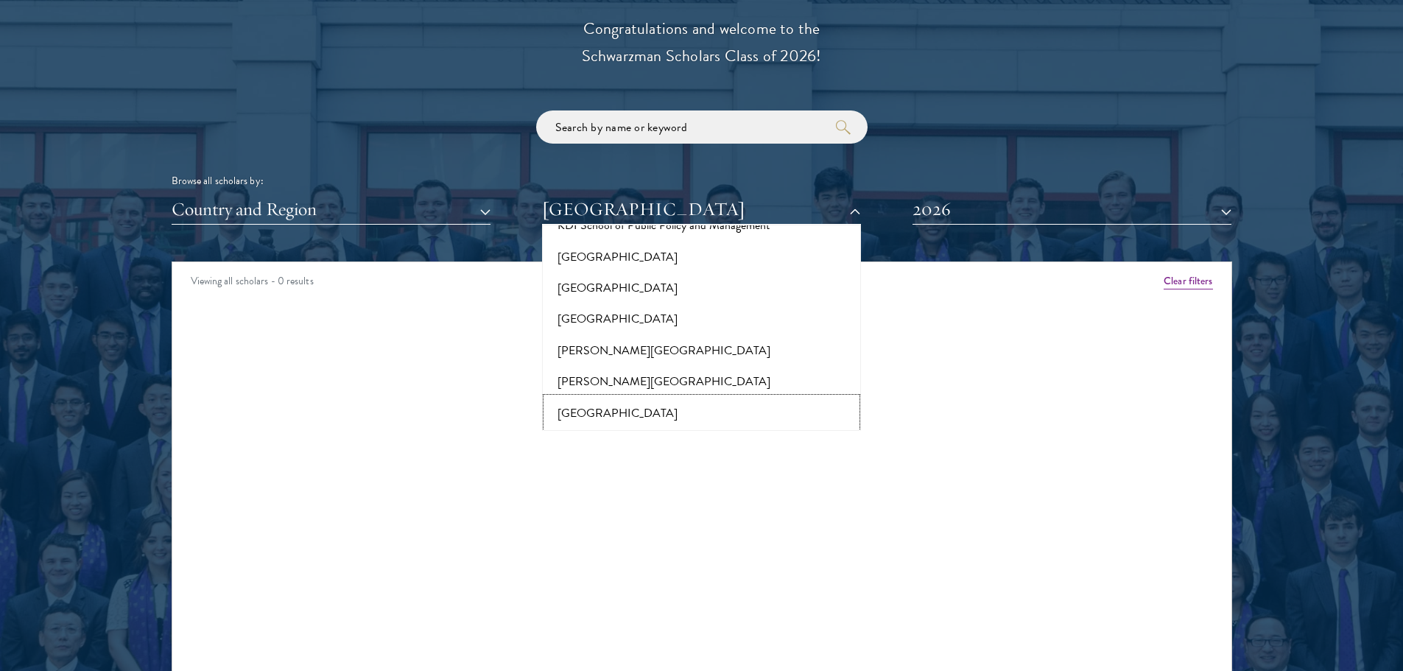
click at [653, 398] on button "[GEOGRAPHIC_DATA]" at bounding box center [702, 413] width 310 height 31
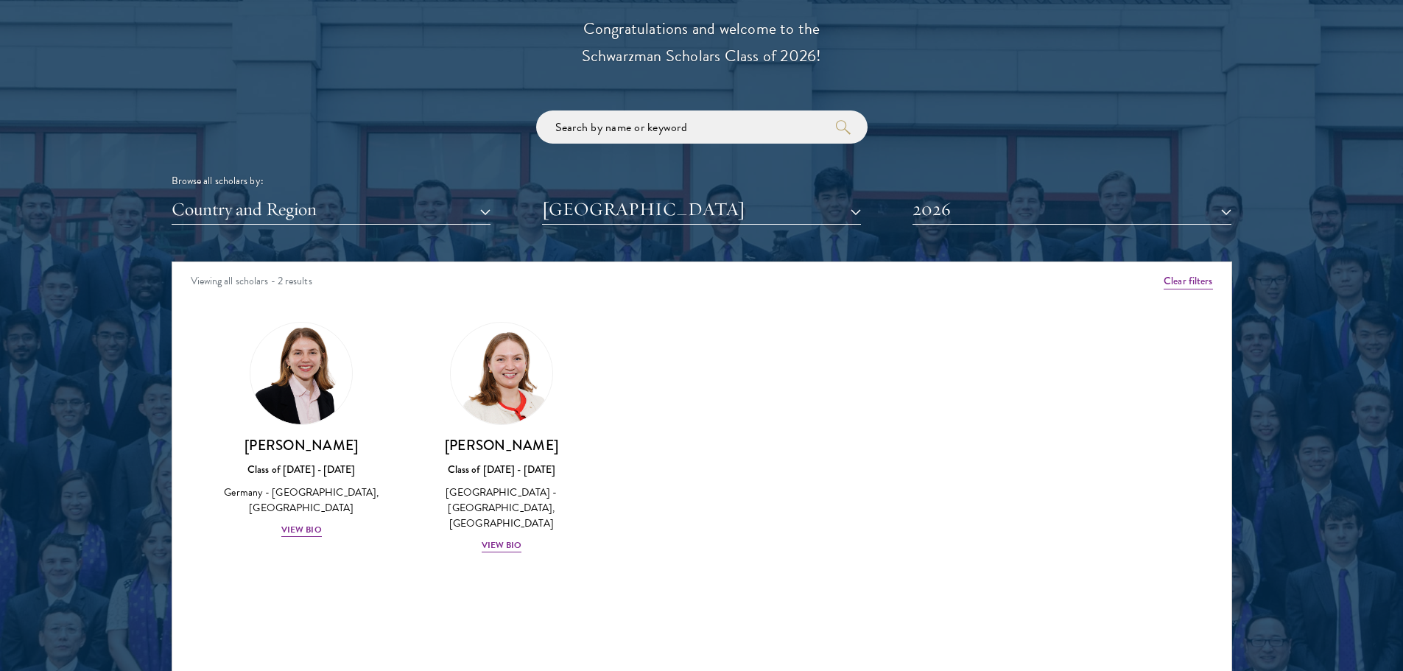
click at [1036, 498] on div "Amber Class of [DATE] - [DATE] [GEOGRAPHIC_DATA] - [GEOGRAPHIC_DATA] View Bio C…" at bounding box center [701, 451] width 1059 height 295
